Goal: Find specific page/section: Find specific page/section

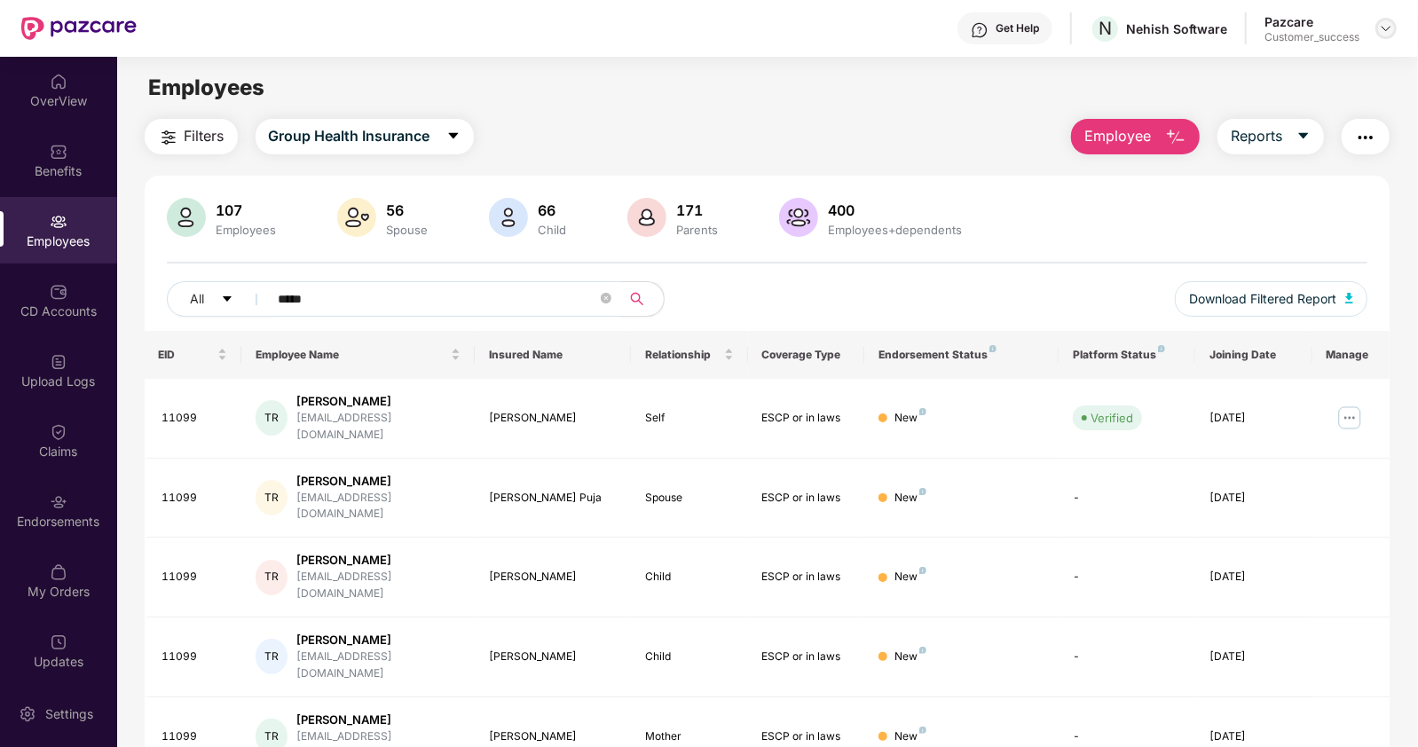
click at [1388, 28] on img at bounding box center [1386, 28] width 14 height 14
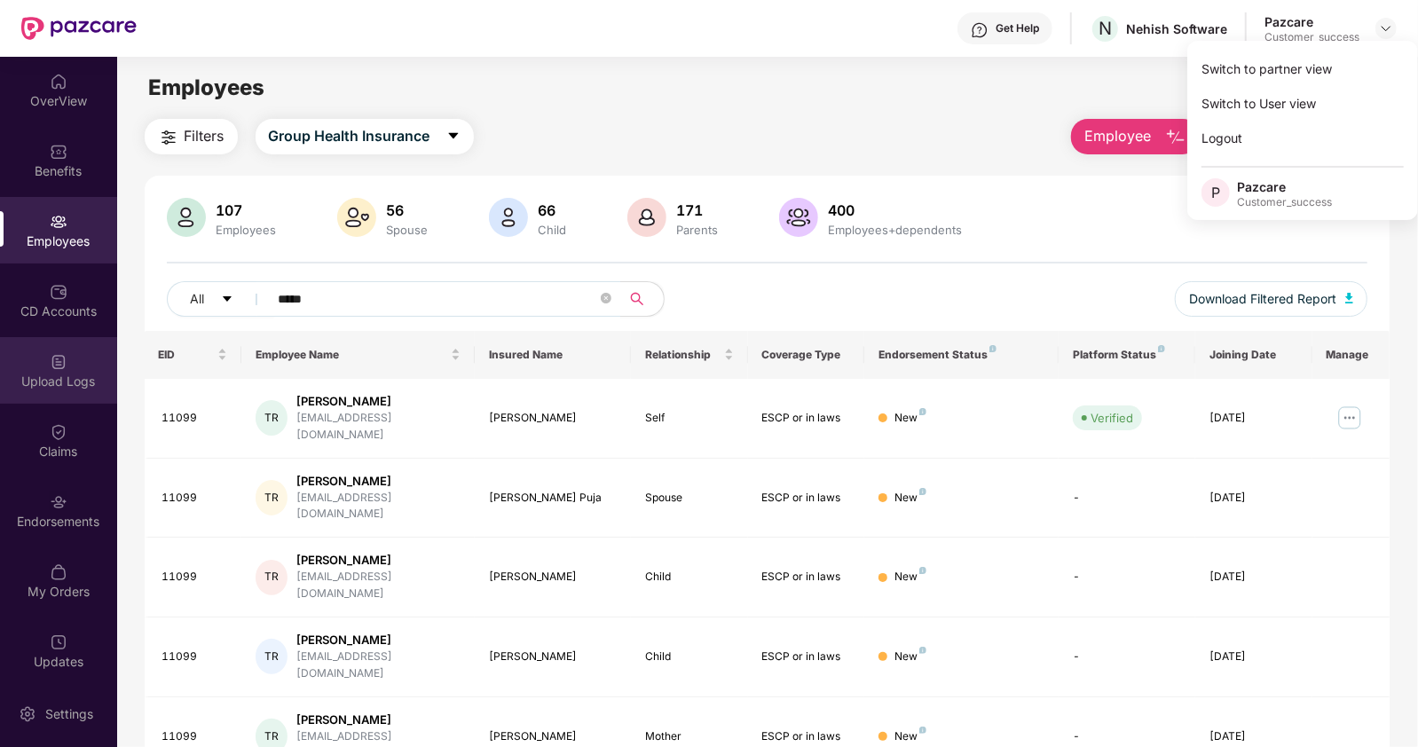
click at [75, 358] on div "Upload Logs" at bounding box center [58, 370] width 117 height 67
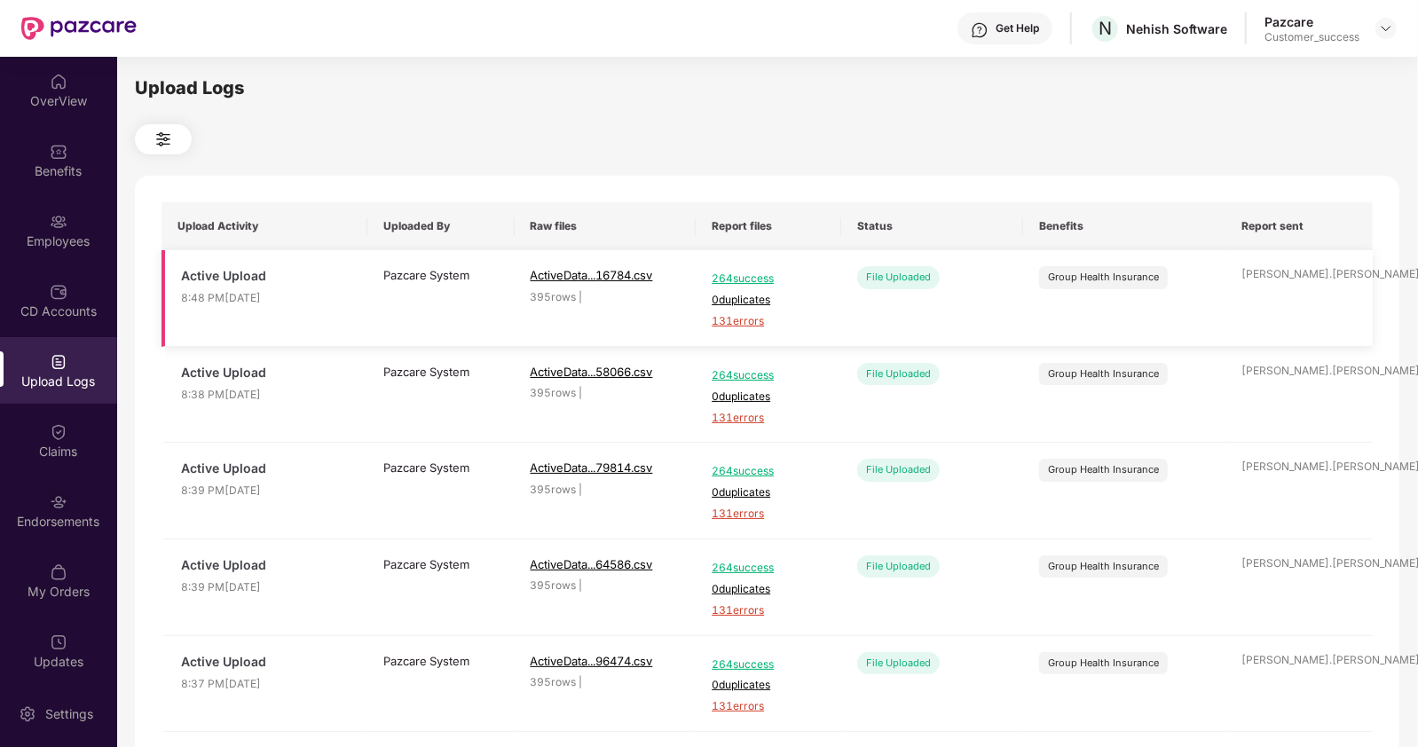
click at [732, 322] on span "131 errors" at bounding box center [769, 321] width 114 height 17
click at [1394, 25] on div at bounding box center [1386, 28] width 21 height 21
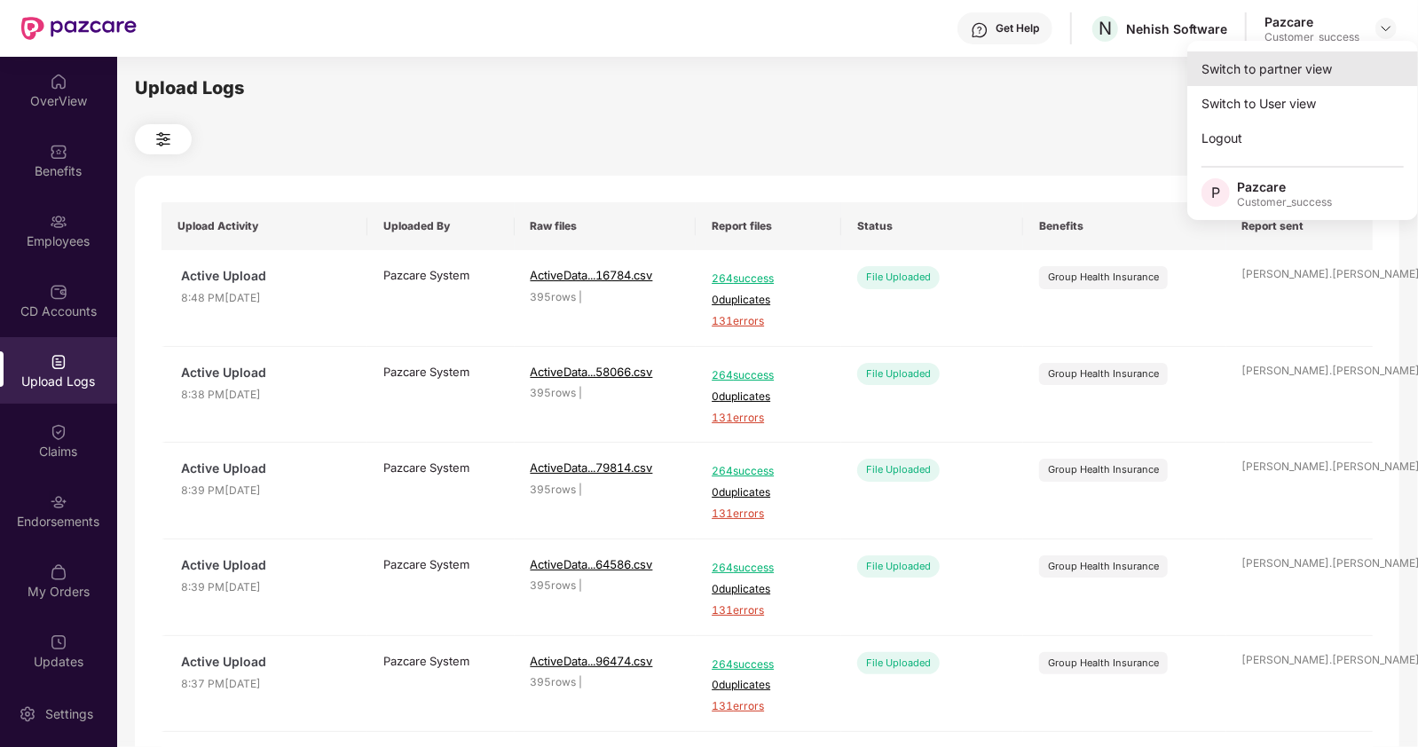
click at [1247, 75] on div "Switch to partner view" at bounding box center [1302, 68] width 231 height 35
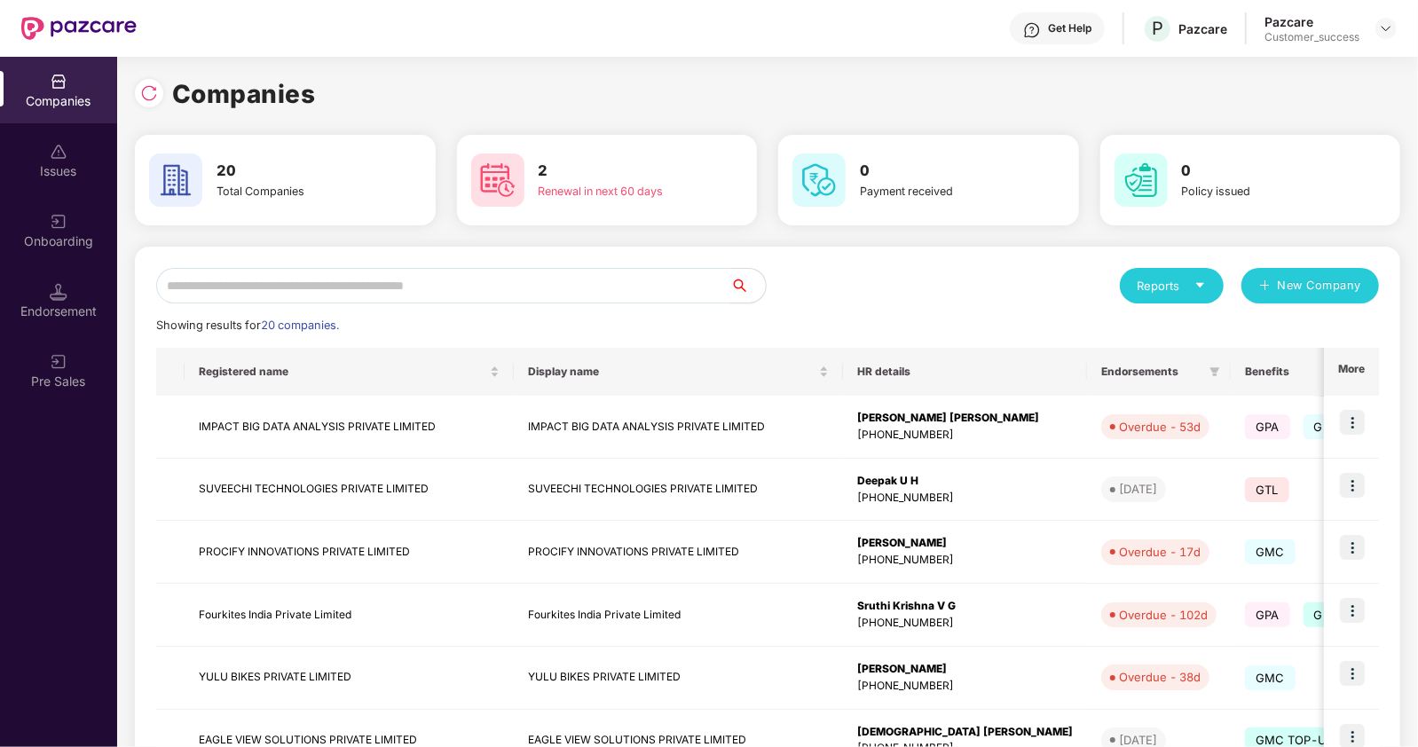
click at [445, 284] on input "text" at bounding box center [443, 285] width 574 height 35
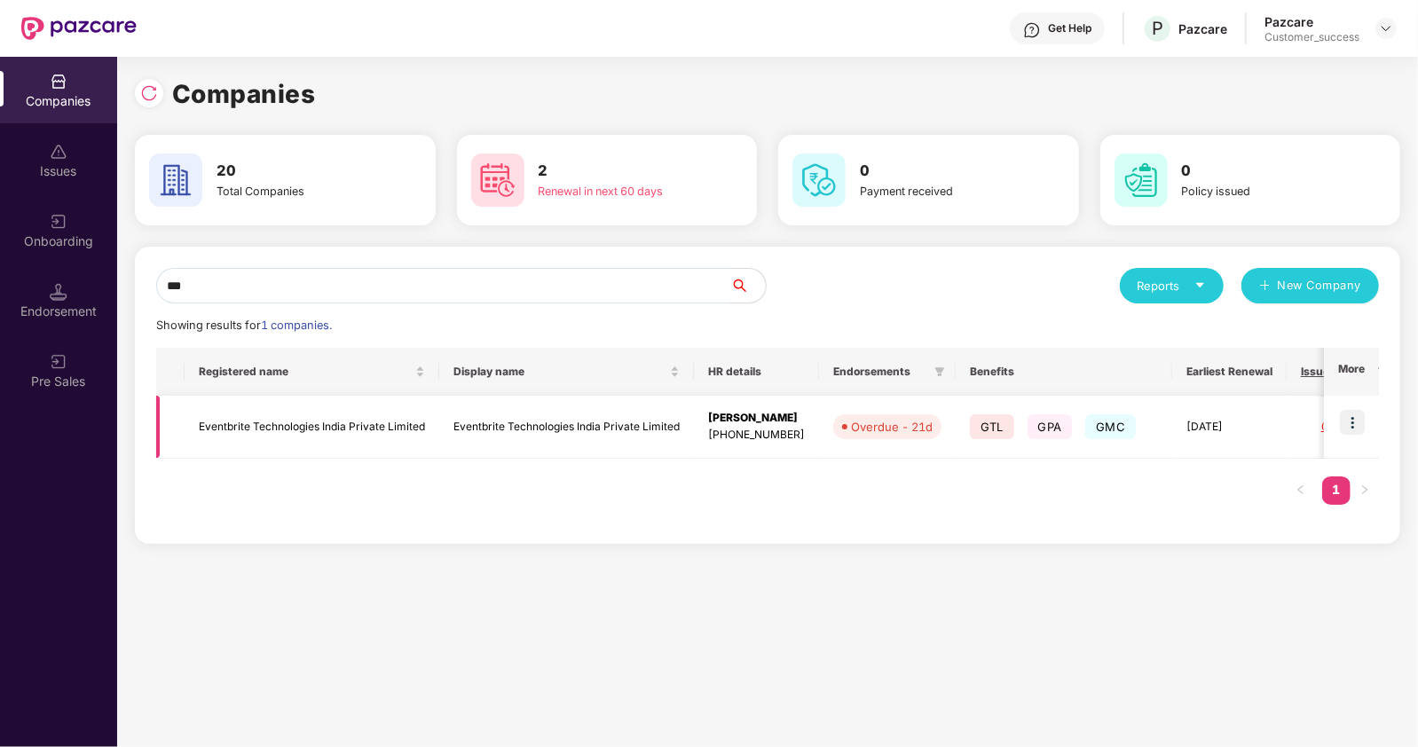
type input "***"
click at [1352, 422] on img at bounding box center [1352, 422] width 25 height 25
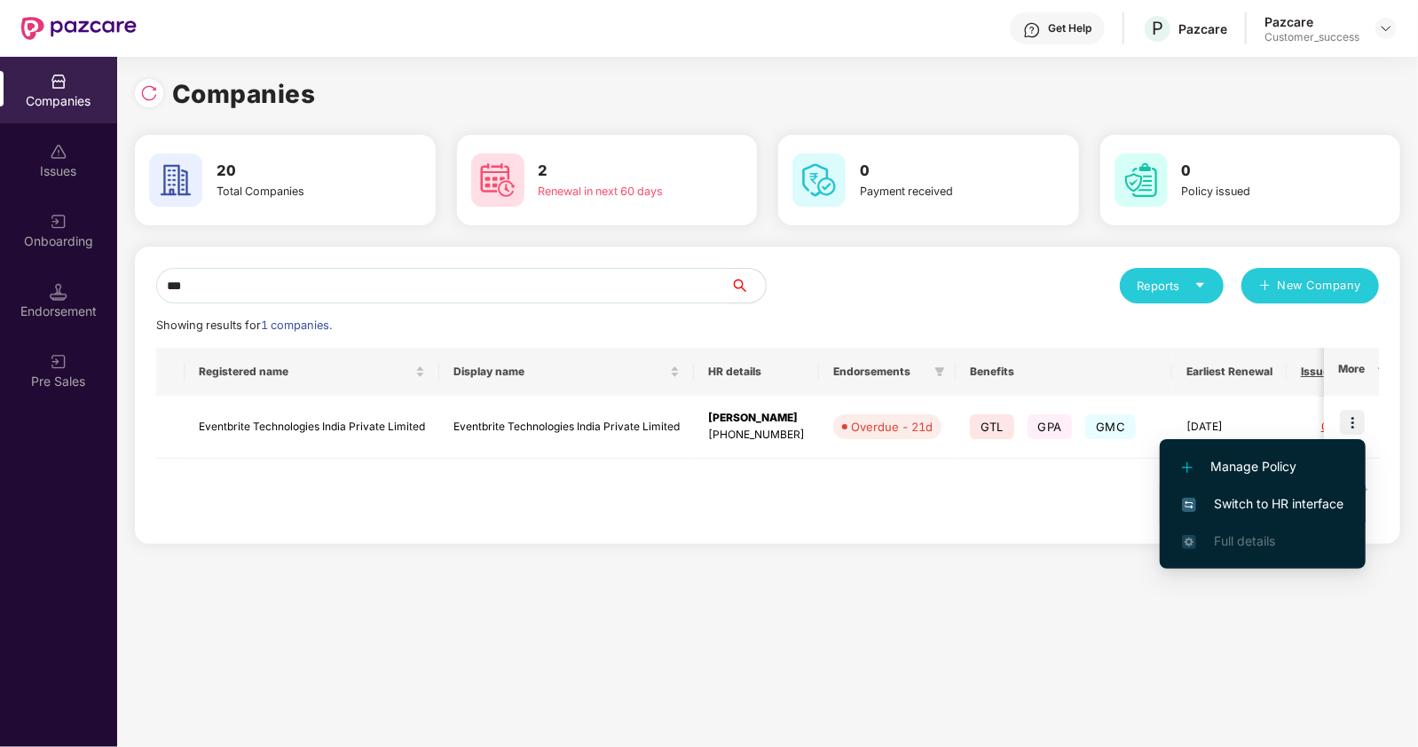
click at [1189, 487] on li "Switch to HR interface" at bounding box center [1263, 503] width 206 height 37
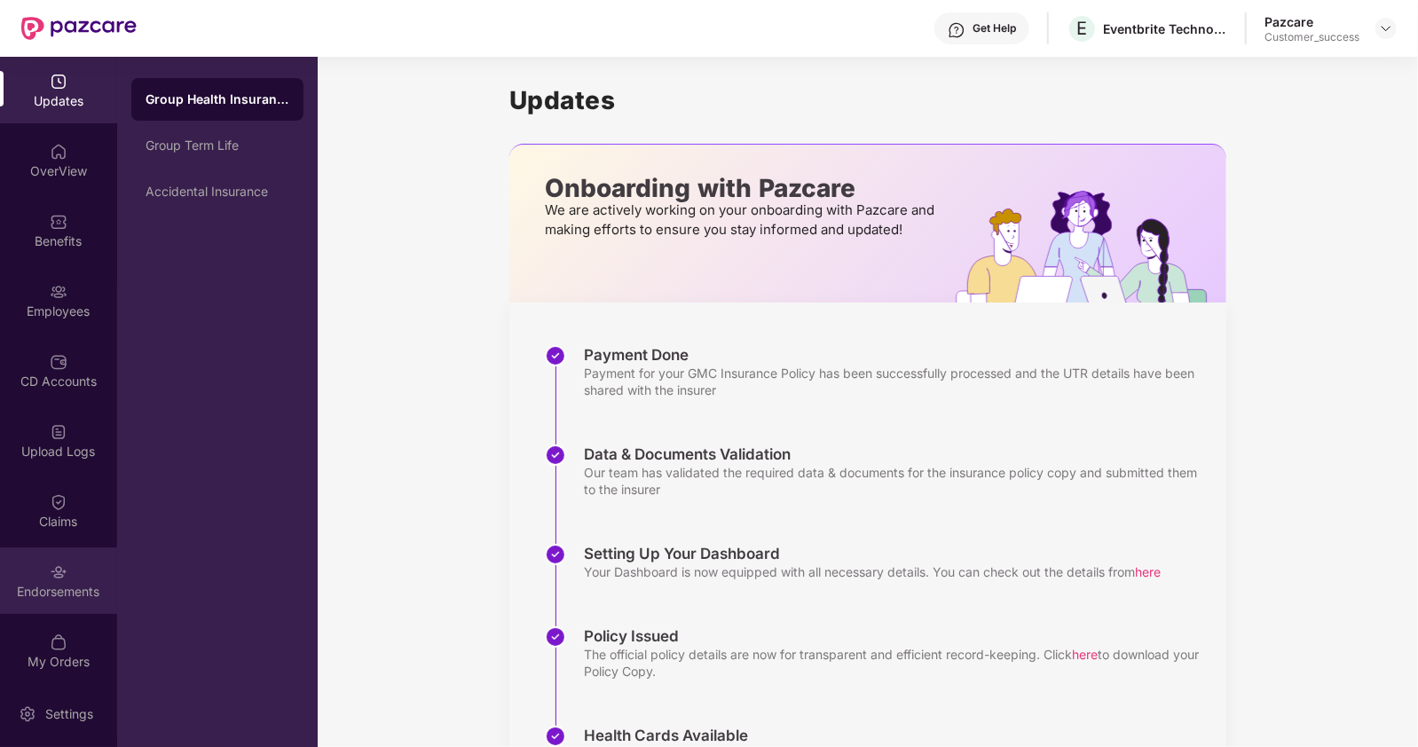
click at [68, 554] on div "Endorsements" at bounding box center [58, 581] width 117 height 67
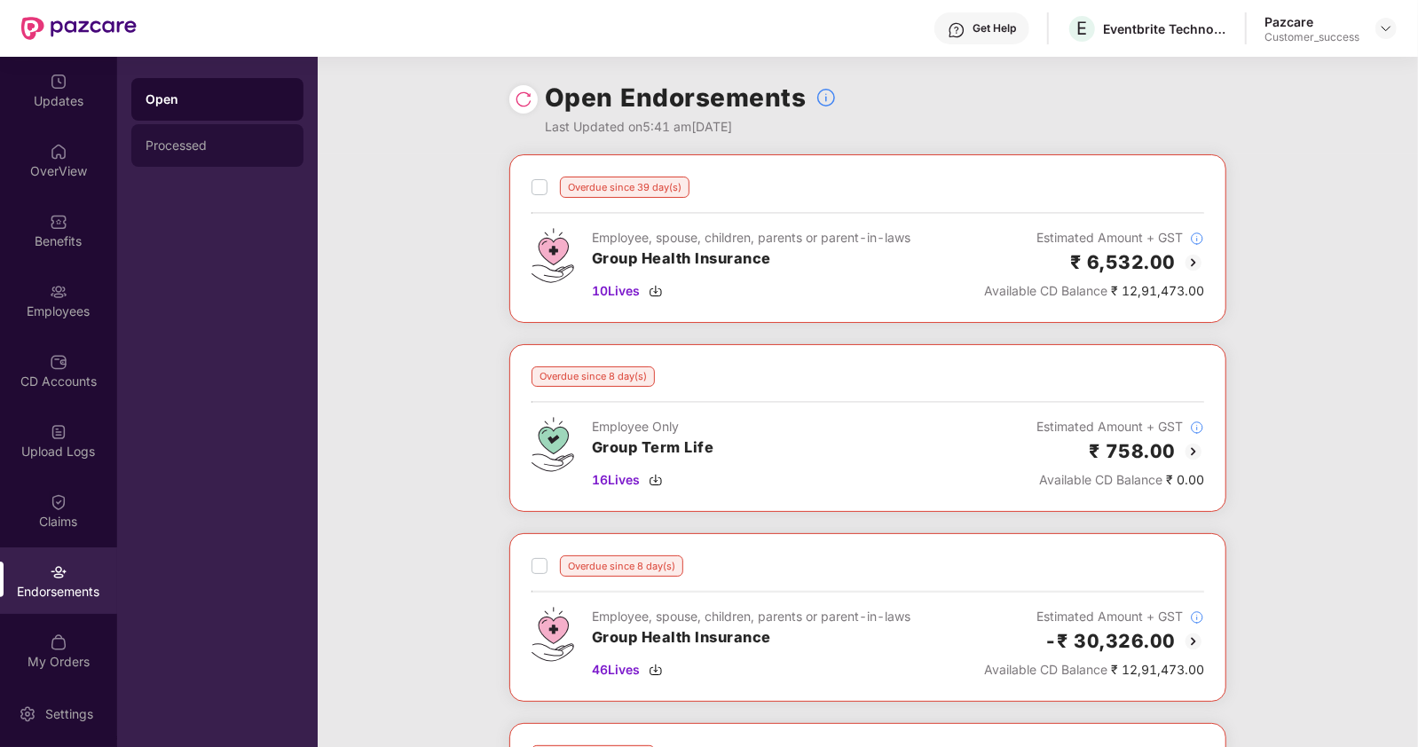
click at [173, 146] on div "Processed" at bounding box center [218, 145] width 144 height 14
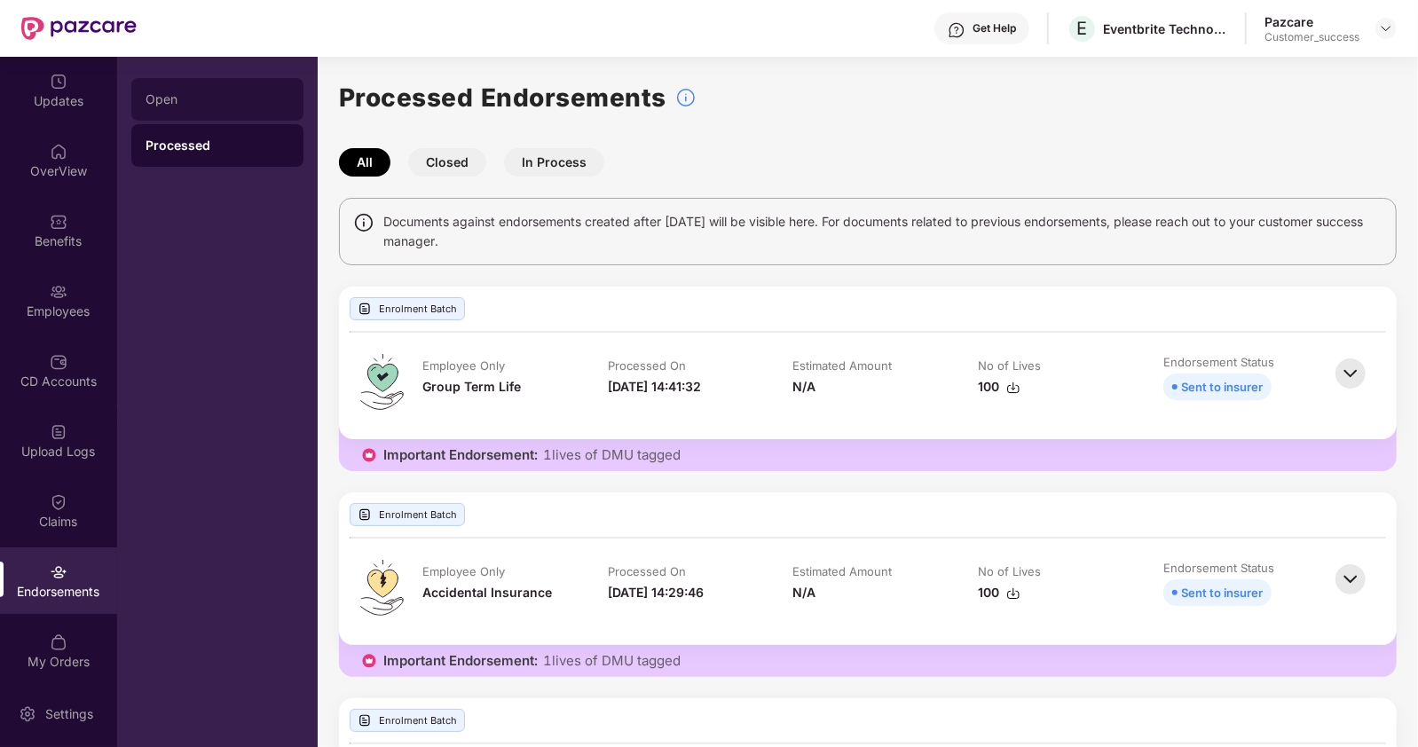
click at [181, 94] on div "Open" at bounding box center [218, 99] width 144 height 14
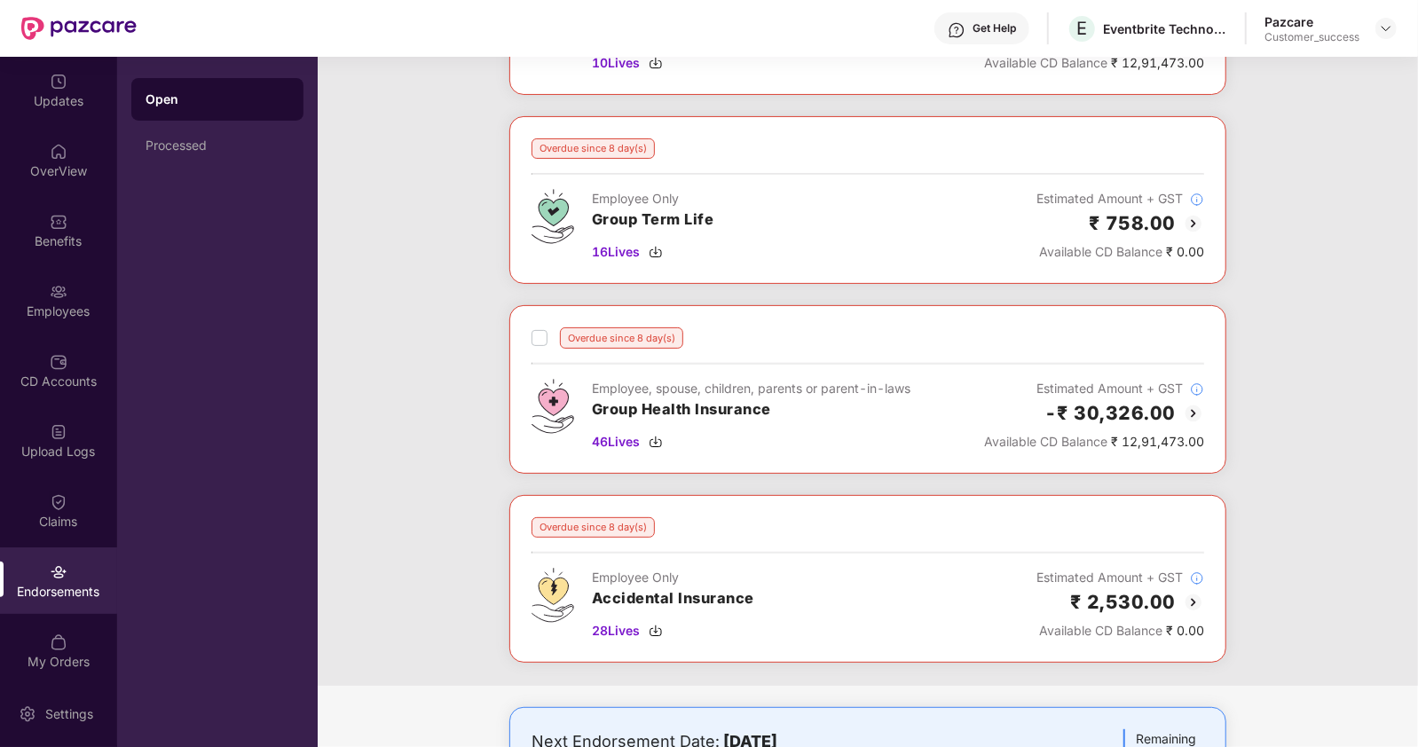
scroll to position [340, 0]
